Goal: Information Seeking & Learning: Learn about a topic

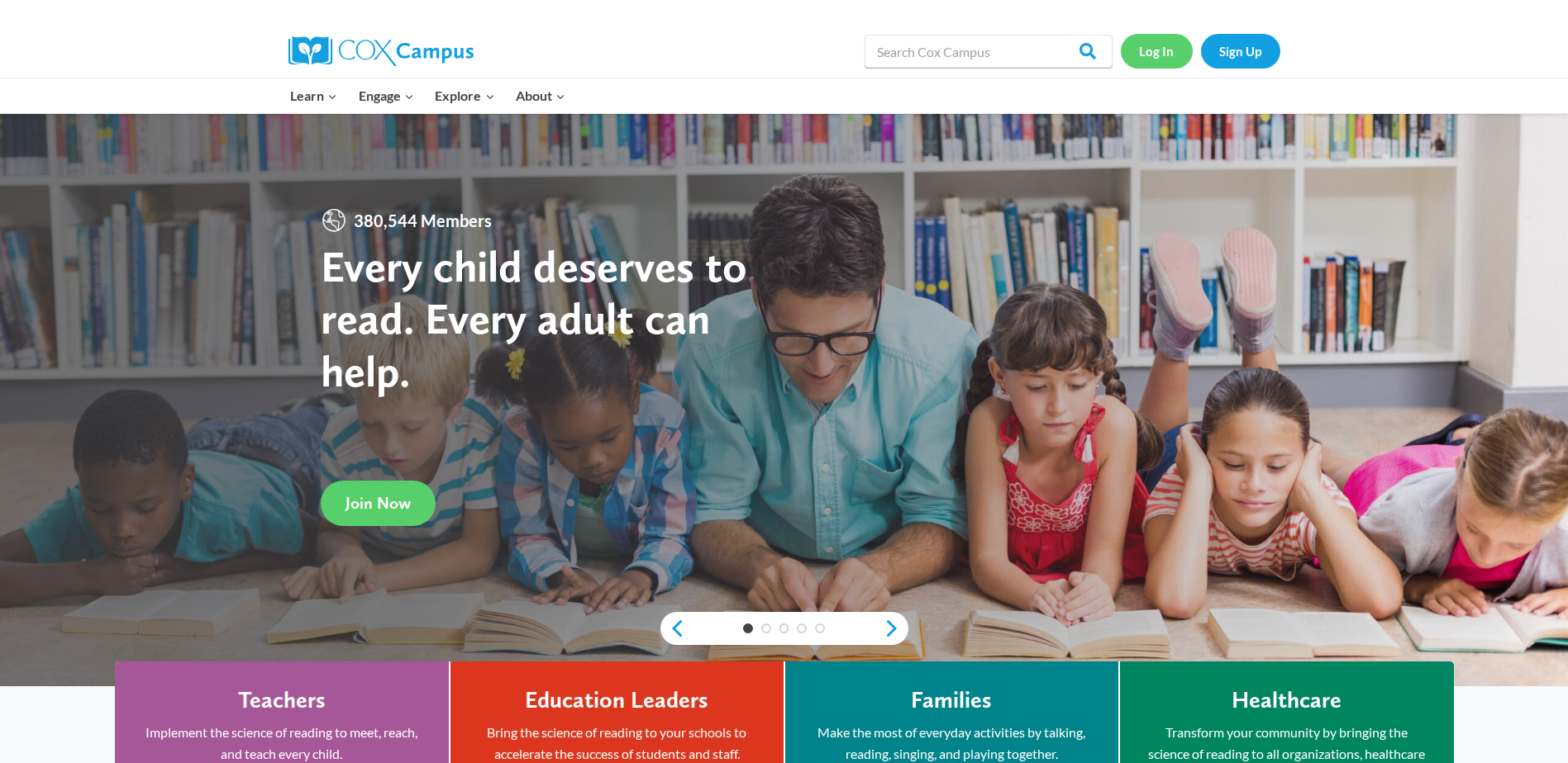
drag, startPoint x: 0, startPoint y: 0, endPoint x: 1146, endPoint y: 59, distance: 1147.5
click at [1146, 59] on link "Log In" at bounding box center [1156, 51] width 72 height 34
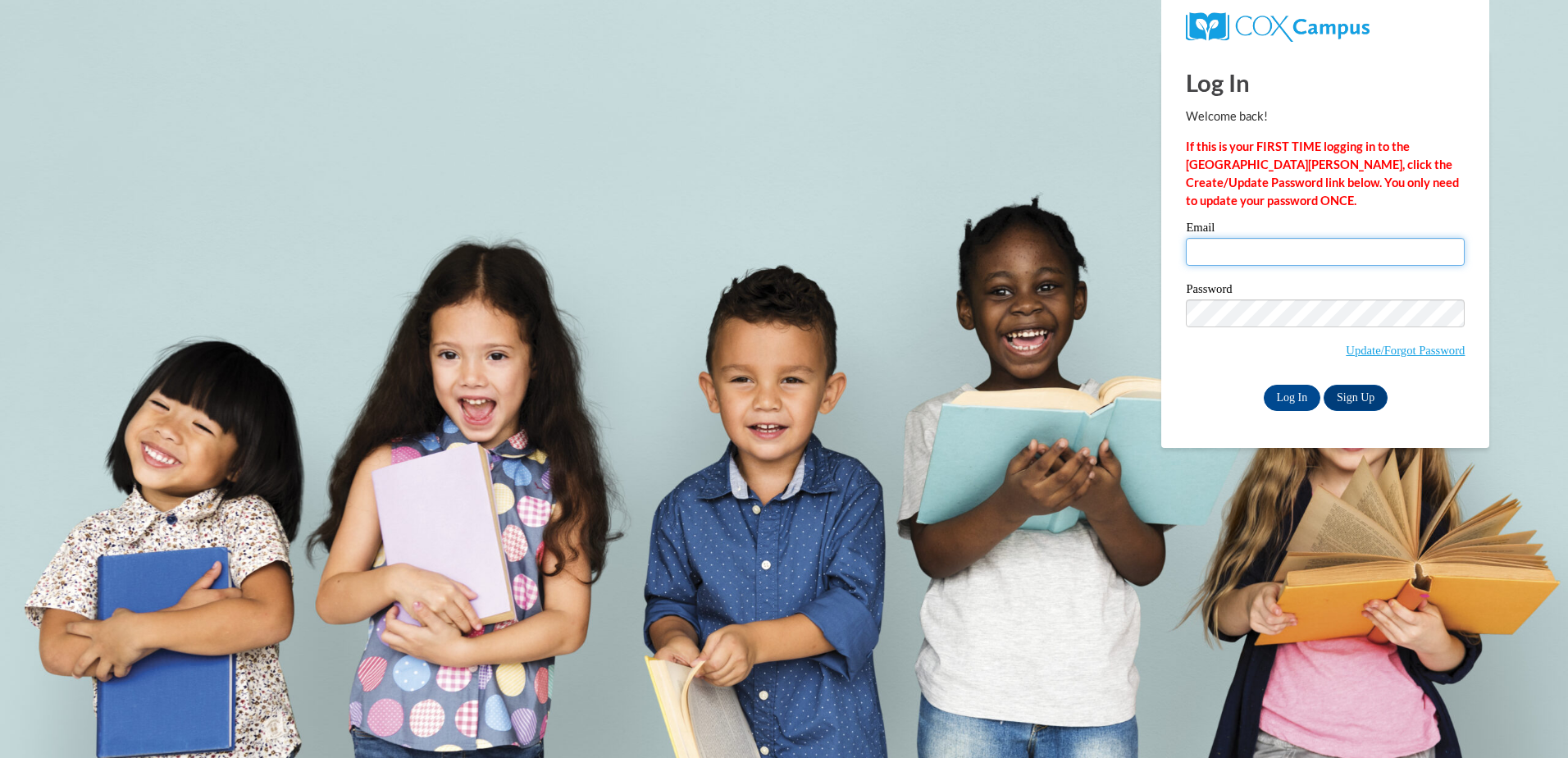
click at [1285, 239] on input "Email" at bounding box center [1325, 251] width 279 height 28
type input "macb1210@icloud.com"
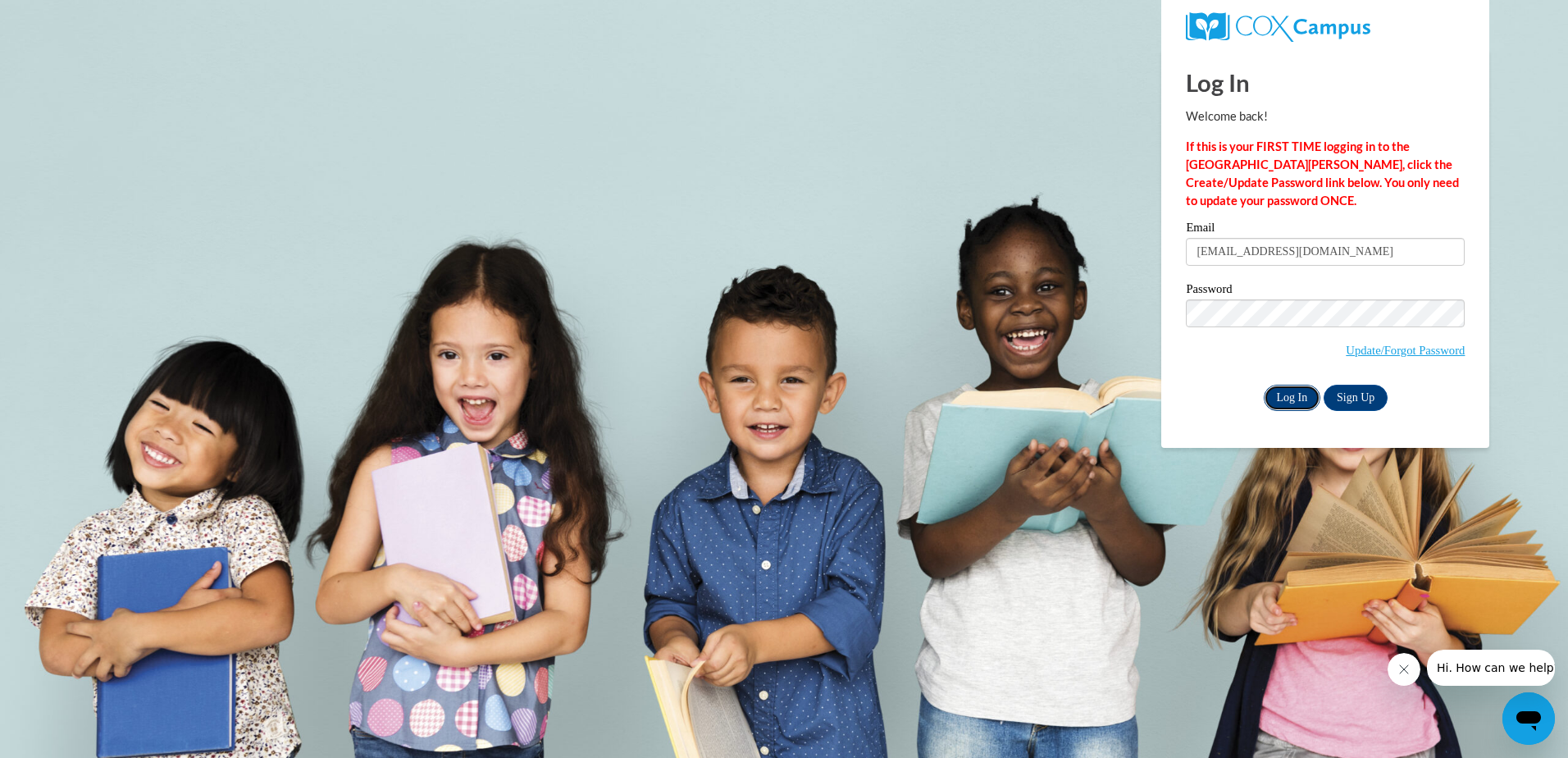
click at [1301, 396] on input "Log In" at bounding box center [1293, 397] width 58 height 26
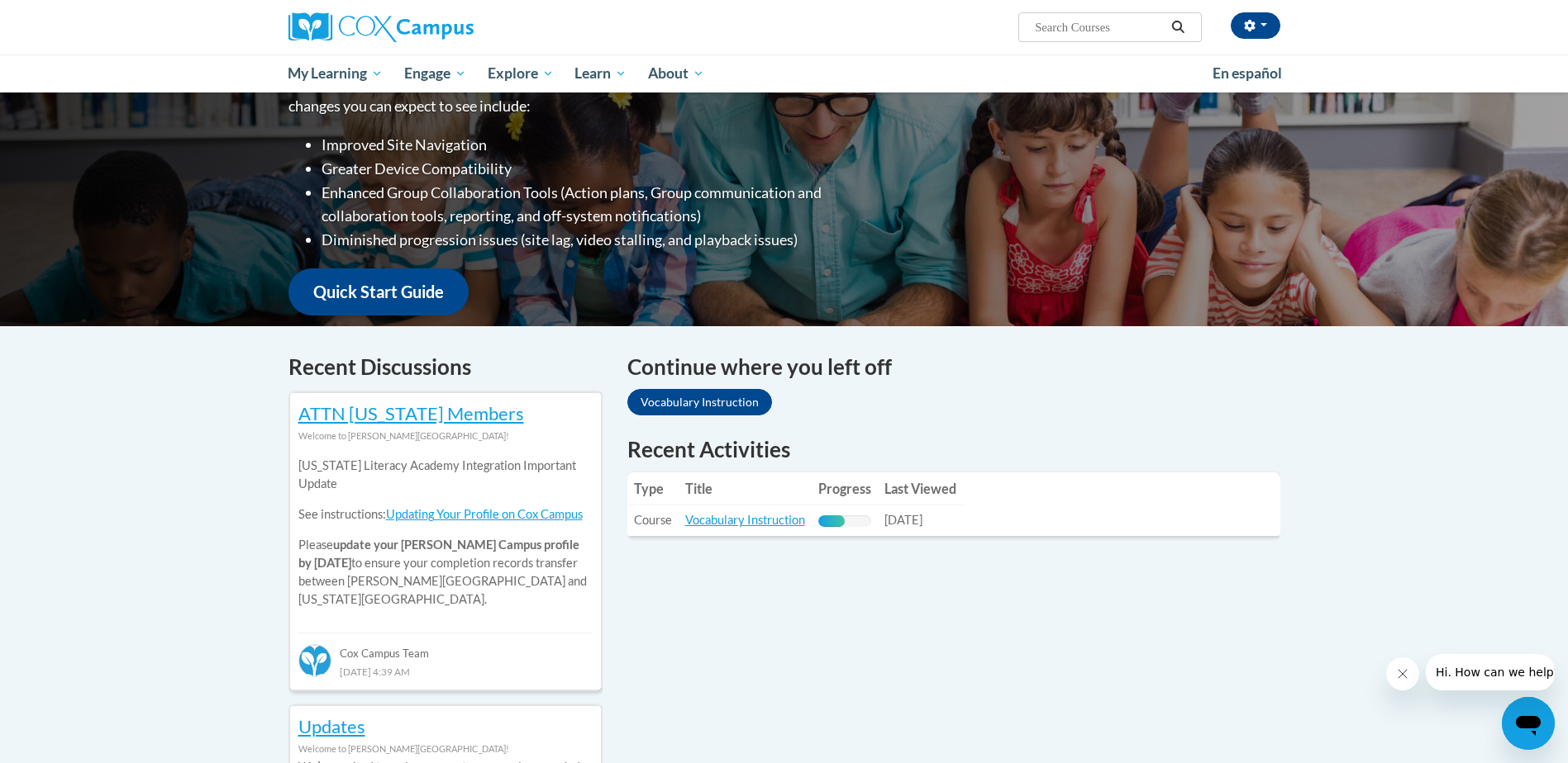
scroll to position [163, 0]
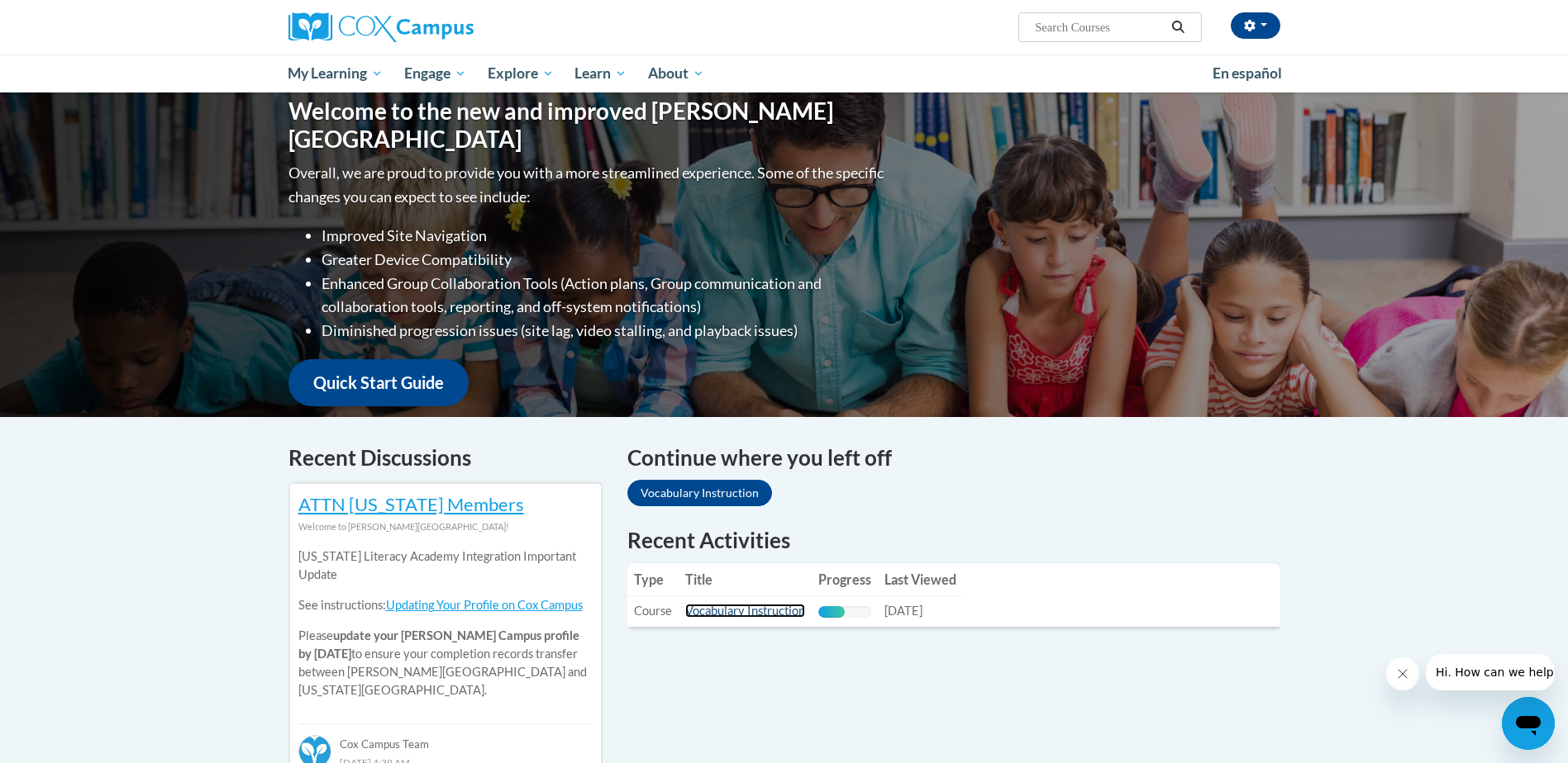
click at [713, 615] on link "Vocabulary Instruction" at bounding box center [745, 611] width 120 height 14
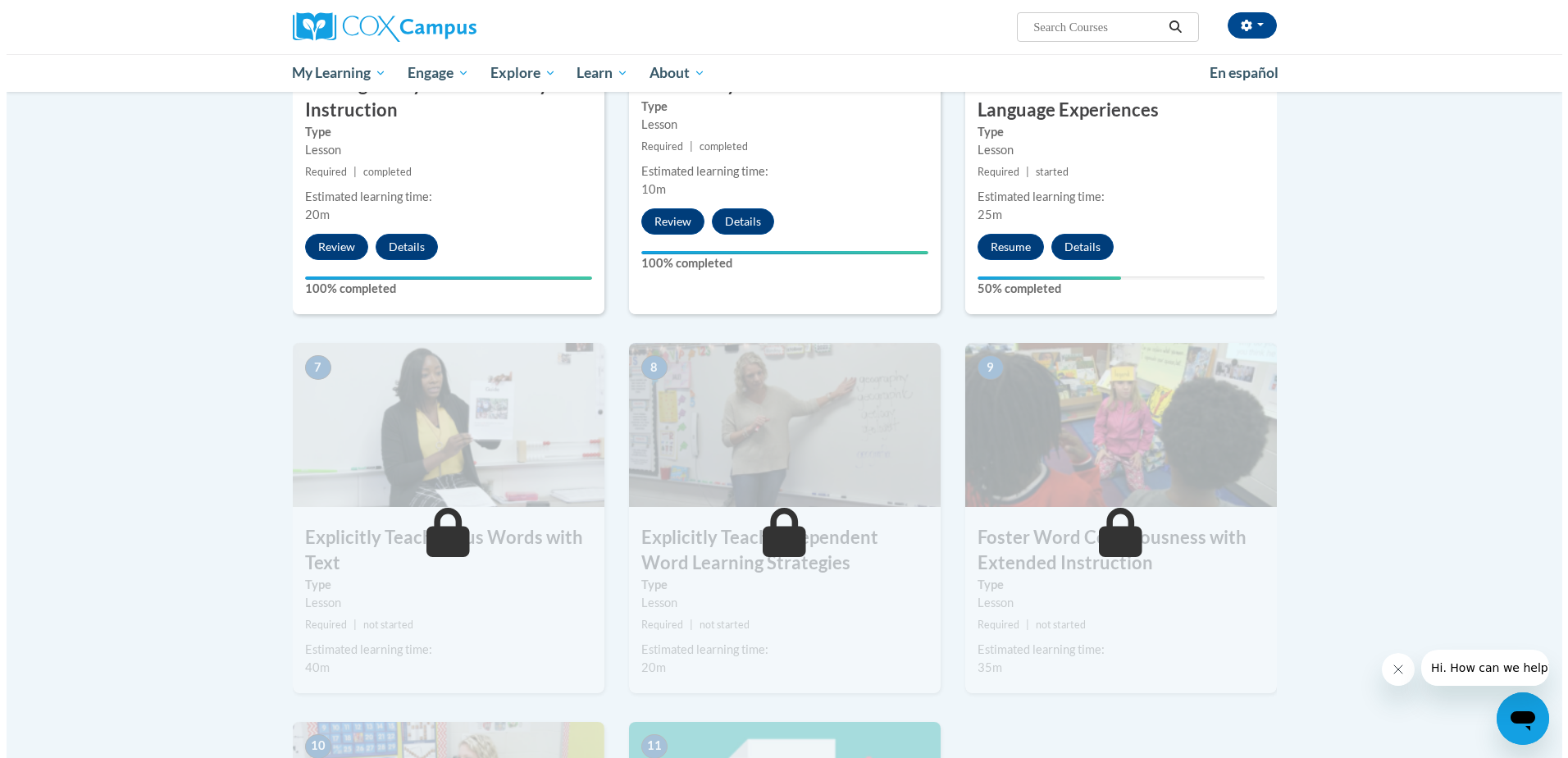
scroll to position [985, 0]
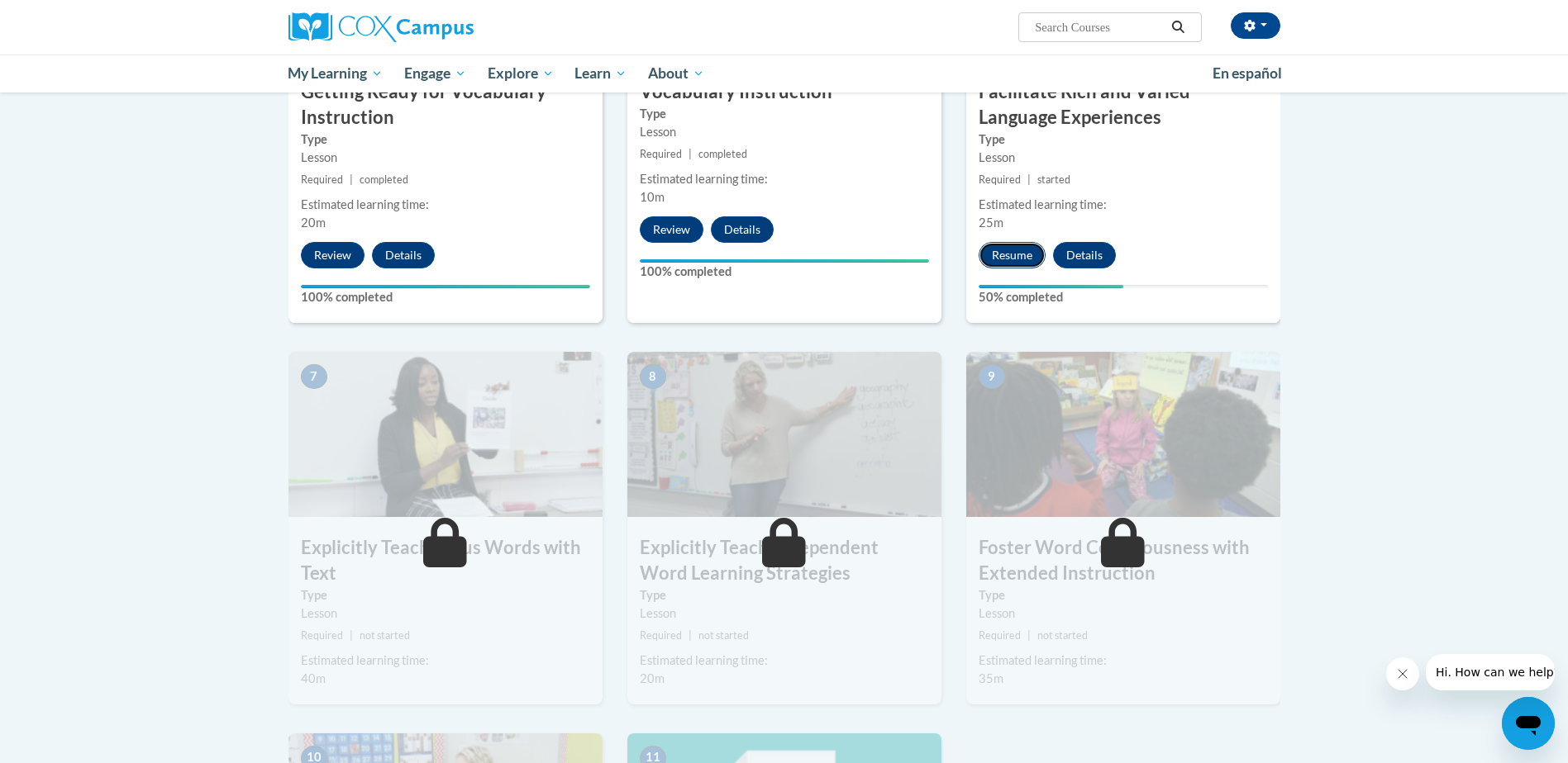
click at [1029, 246] on button "Resume" at bounding box center [1011, 254] width 67 height 26
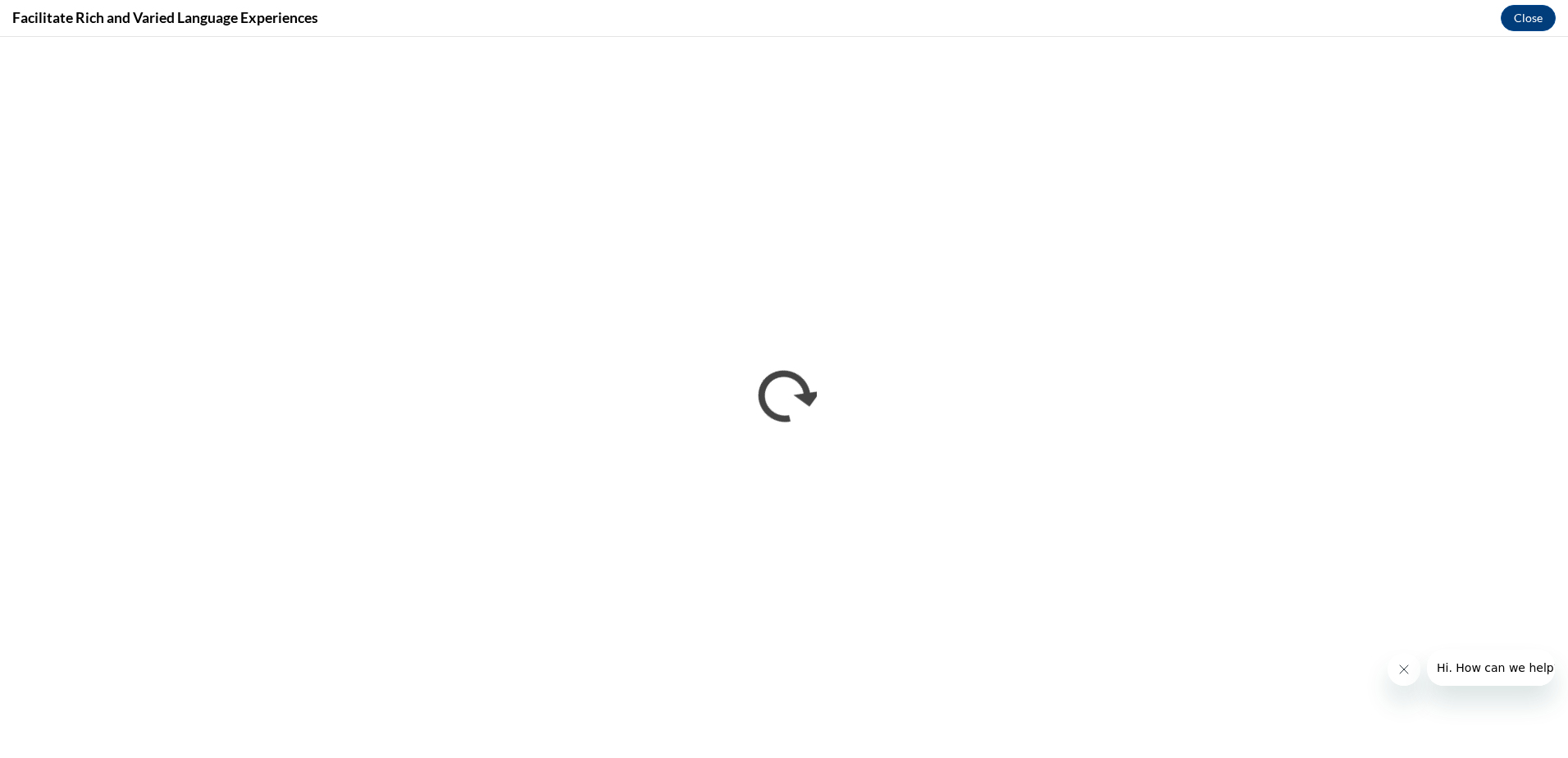
scroll to position [0, 0]
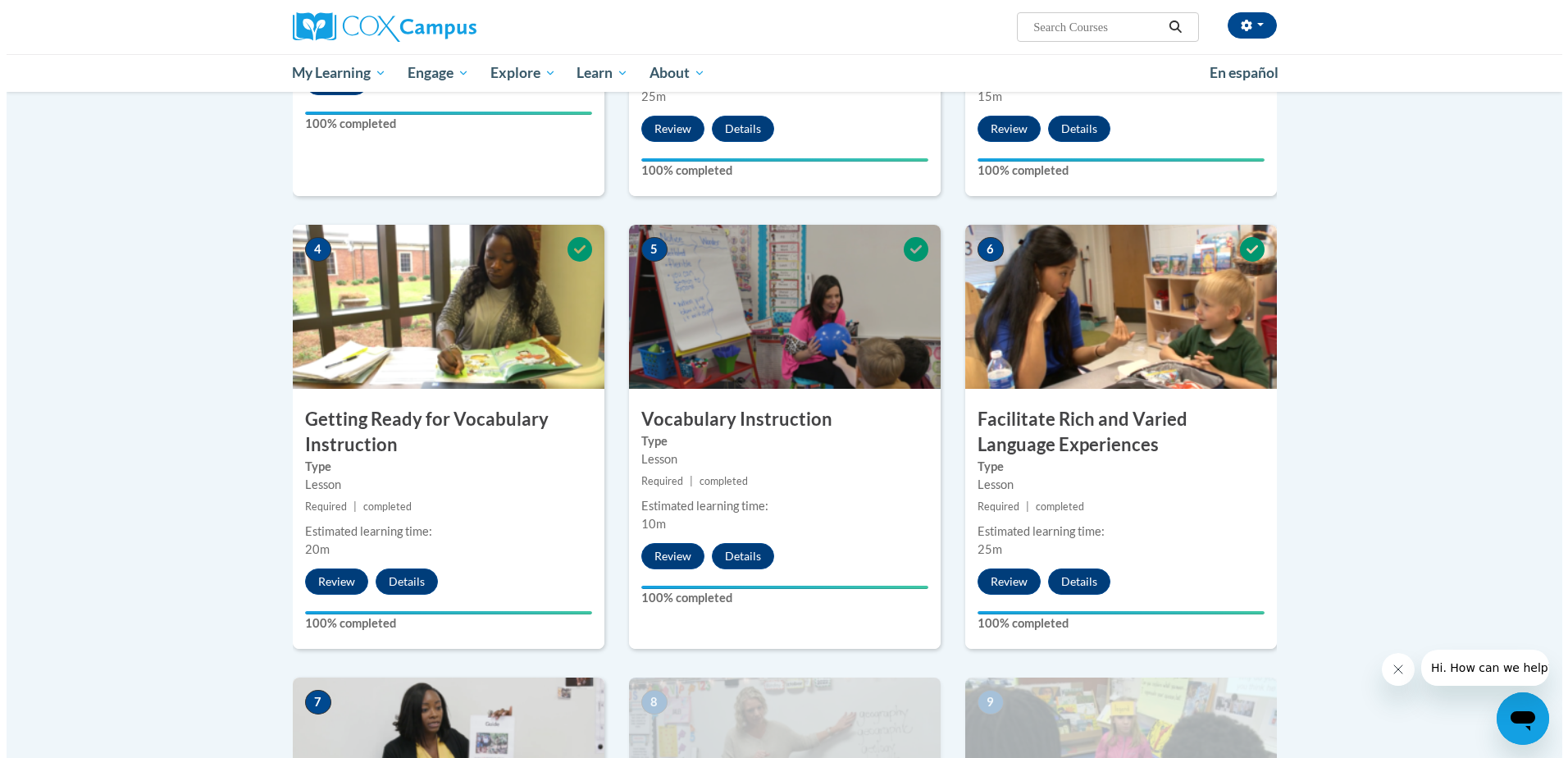
scroll to position [1149, 0]
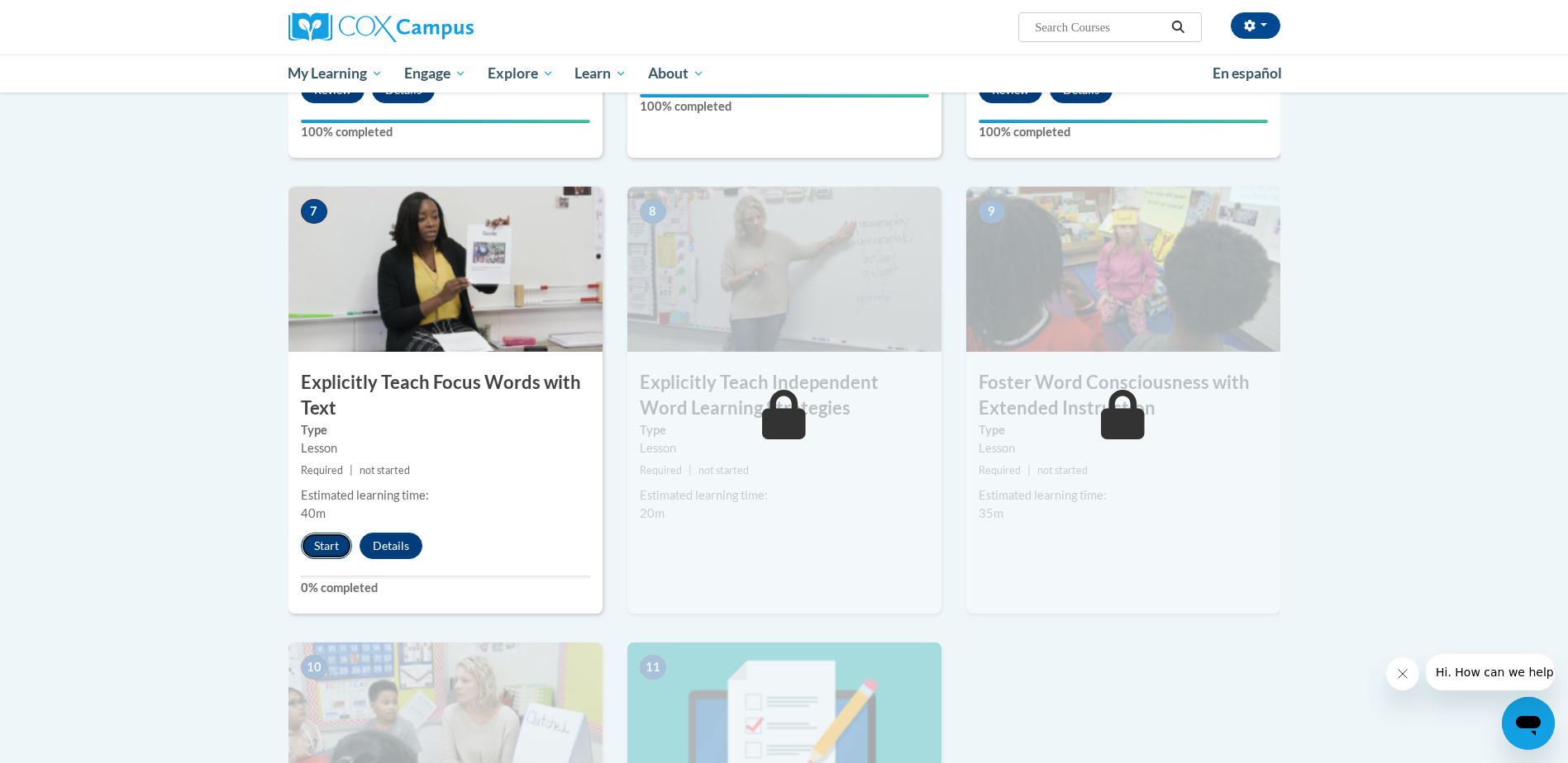
click at [324, 549] on button "Start" at bounding box center [326, 546] width 51 height 26
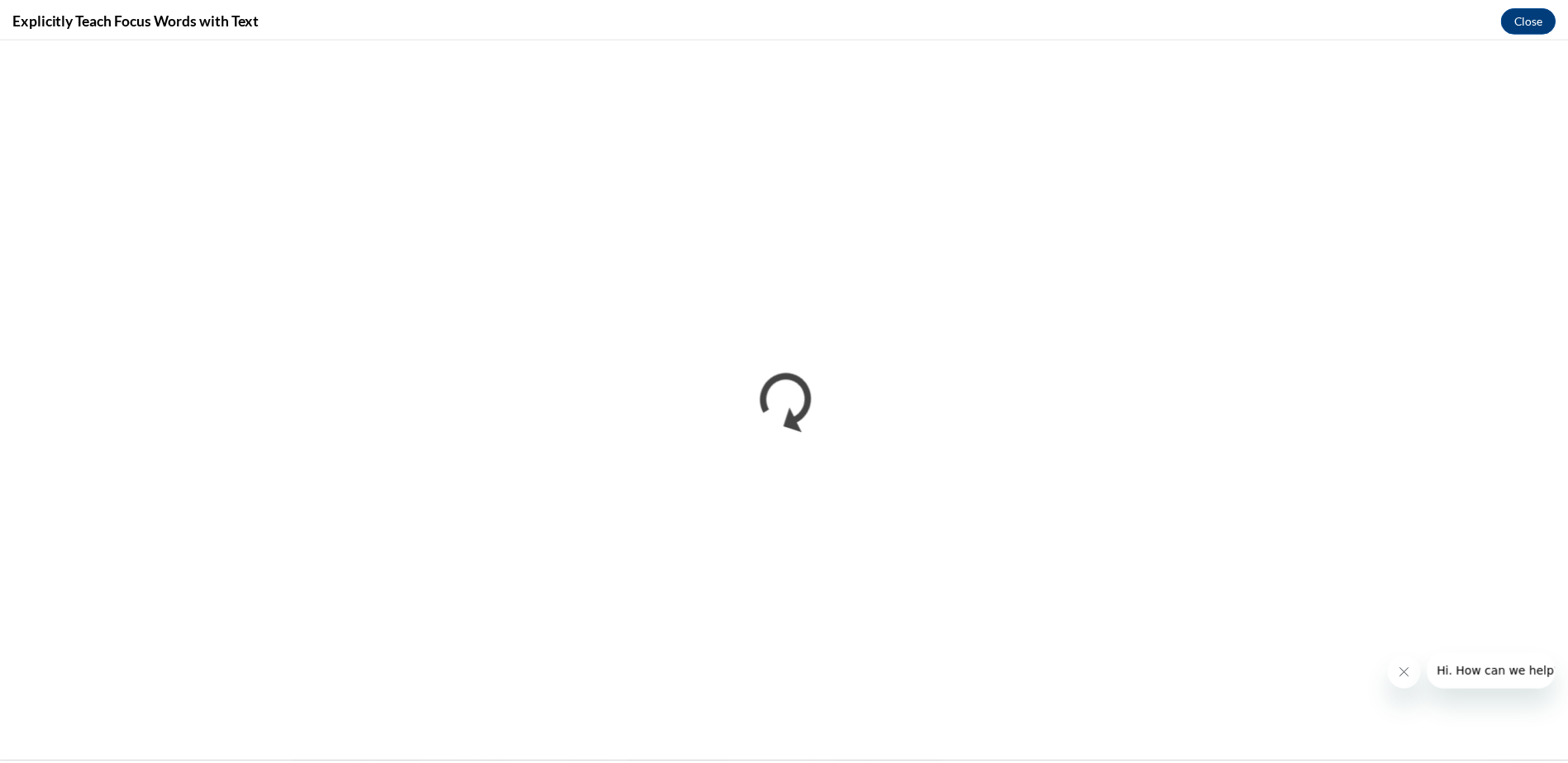
scroll to position [0, 0]
